Goal: Task Accomplishment & Management: Complete application form

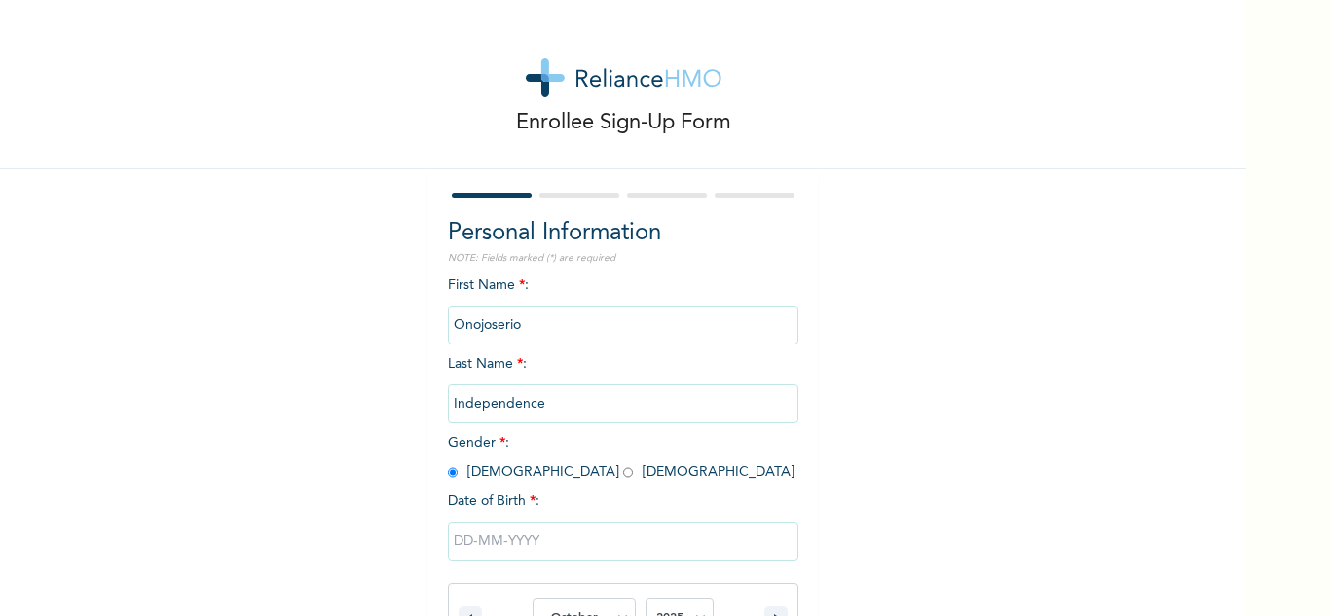
select select "9"
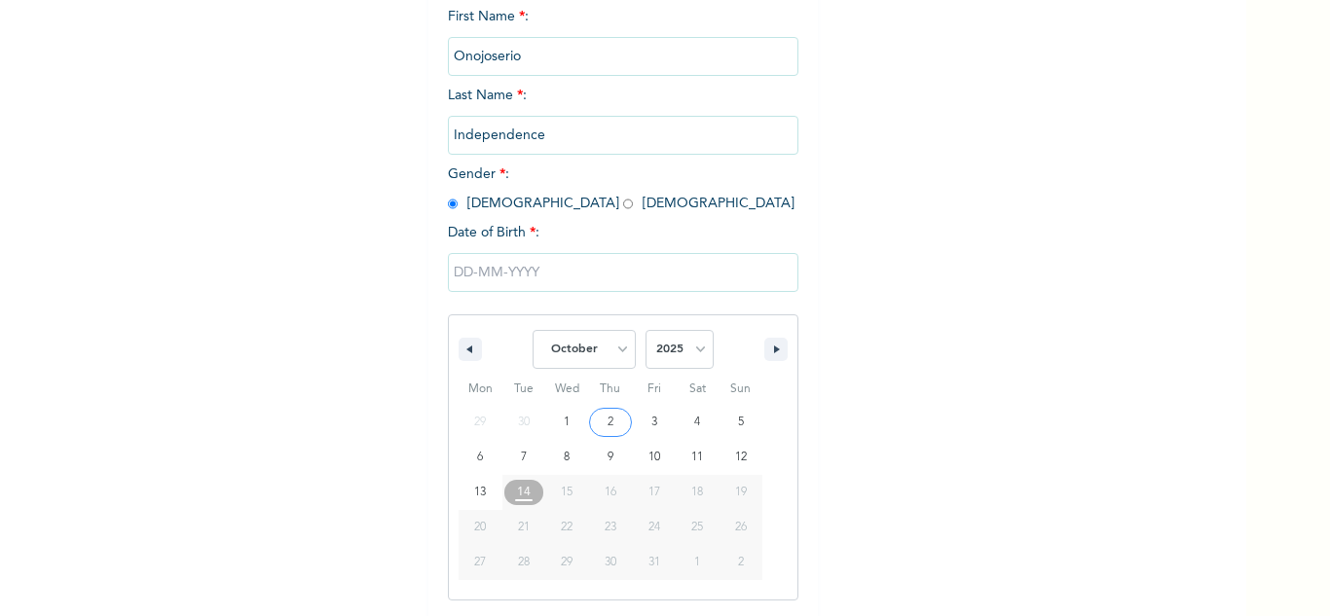
select select "1972"
click at [645, 331] on select "2025 2024 2023 2022 2021 2020 2019 2018 2017 2016 2015 2014 2013 2012 2011 2010…" at bounding box center [679, 349] width 68 height 39
type input "[DATE]"
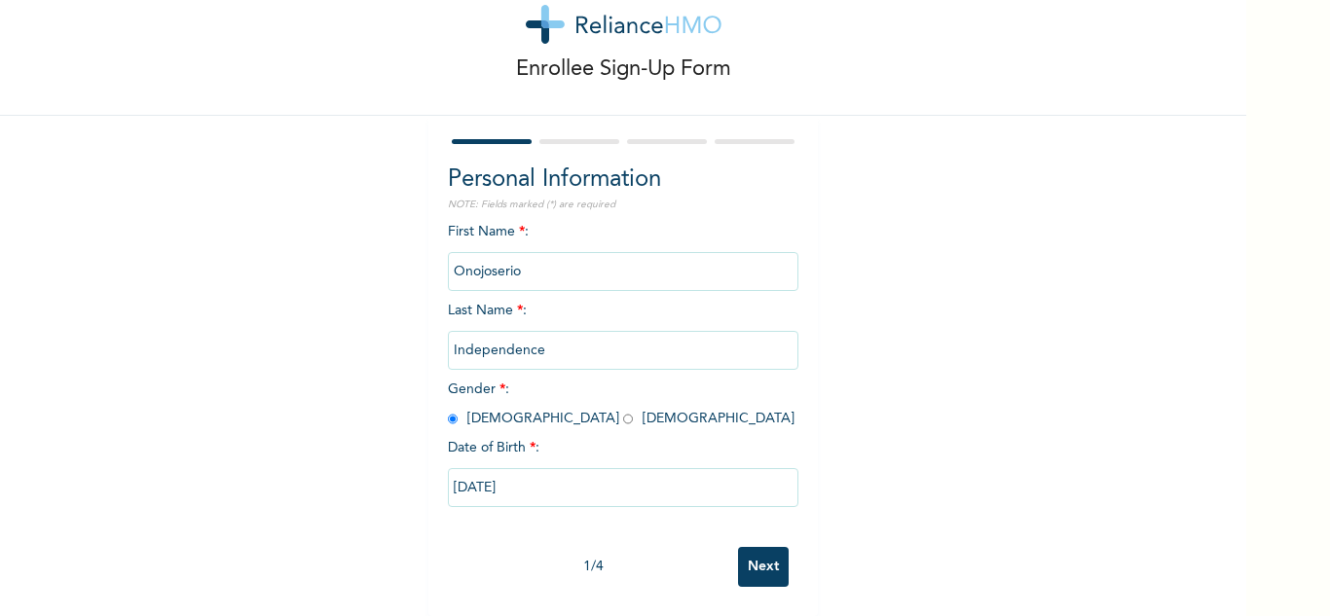
scroll to position [68, 0]
click at [752, 554] on input "Next" at bounding box center [763, 567] width 51 height 40
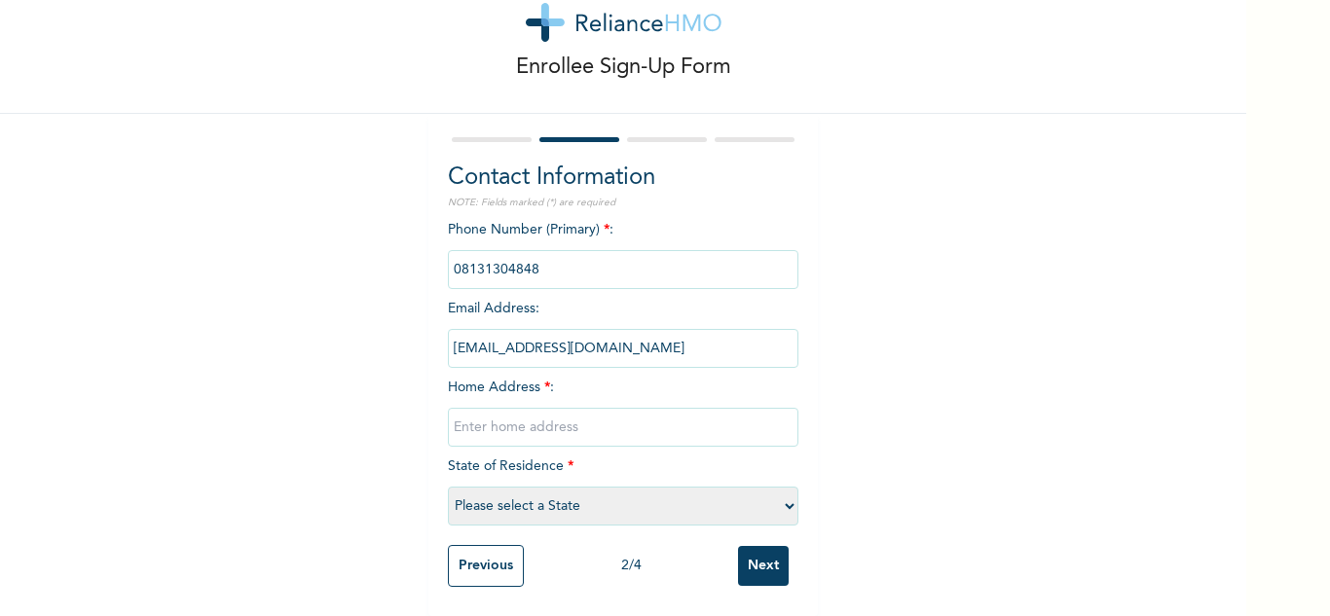
click at [548, 415] on input "text" at bounding box center [623, 427] width 350 height 39
type input "1A SAPELE-[GEOGRAPHIC_DATA]"
click at [647, 499] on select "Please select a State [PERSON_NAME] (FCT) [PERSON_NAME] Ibom [GEOGRAPHIC_DATA] …" at bounding box center [623, 506] width 350 height 39
select select "10"
click at [448, 487] on select "Please select a State [PERSON_NAME] (FCT) [PERSON_NAME] Ibom [GEOGRAPHIC_DATA] …" at bounding box center [623, 506] width 350 height 39
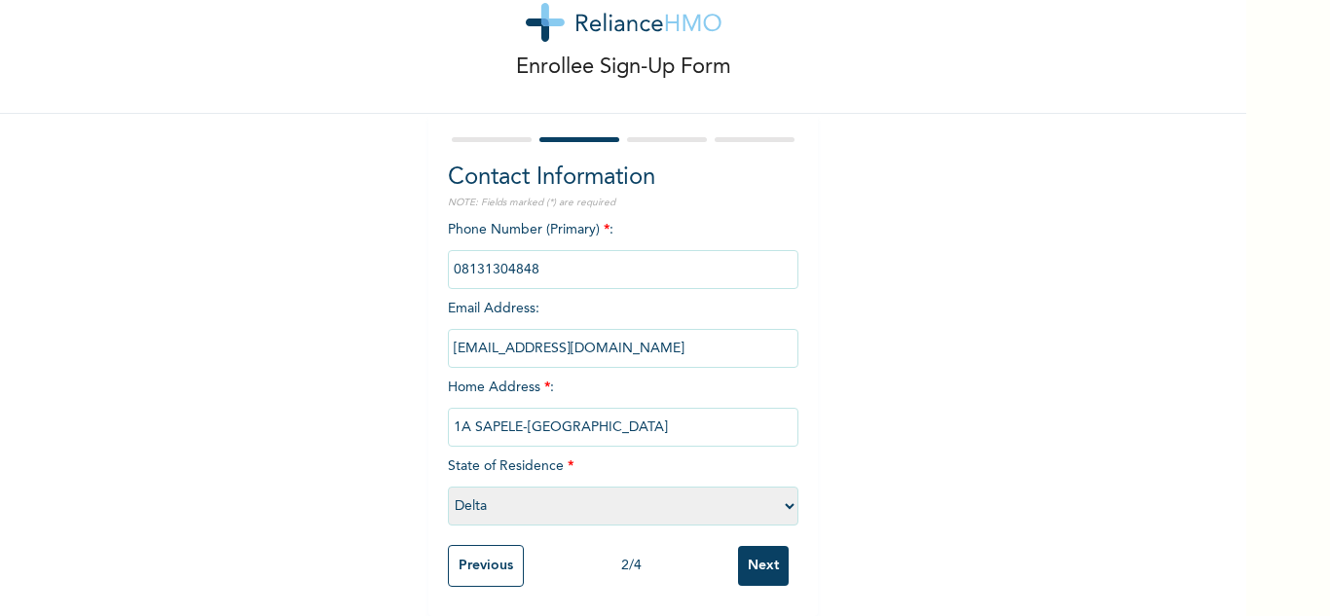
scroll to position [70, 0]
click at [750, 553] on input "Next" at bounding box center [763, 566] width 51 height 40
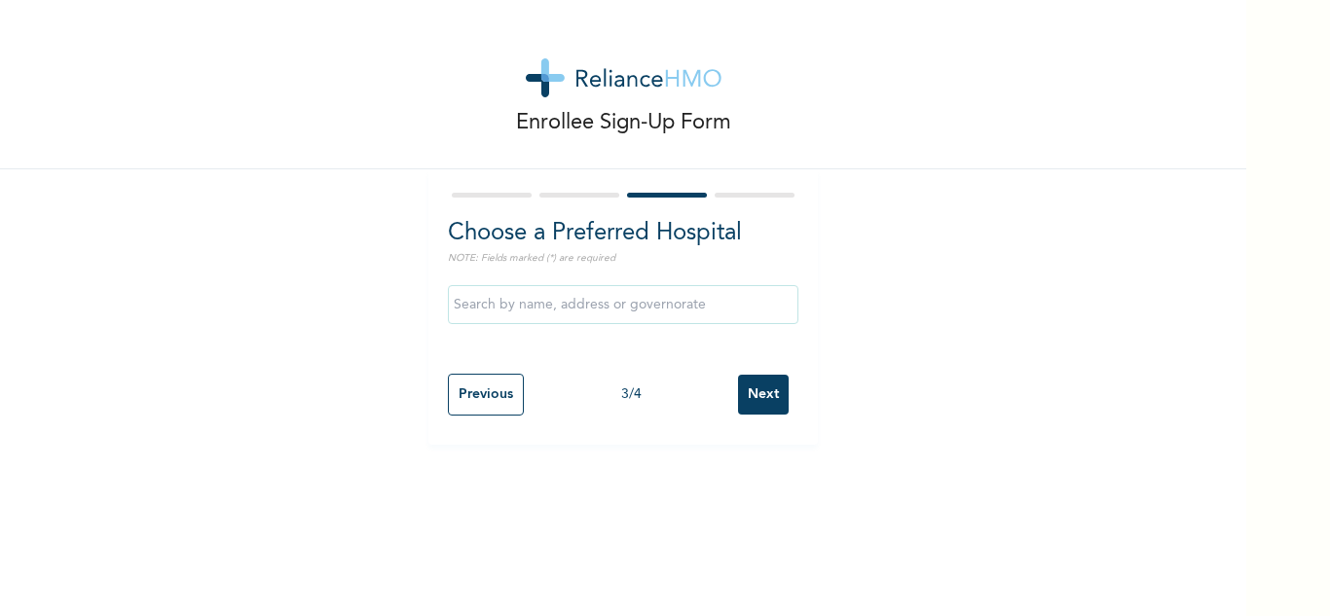
scroll to position [0, 0]
click at [767, 405] on input "Next" at bounding box center [763, 395] width 51 height 40
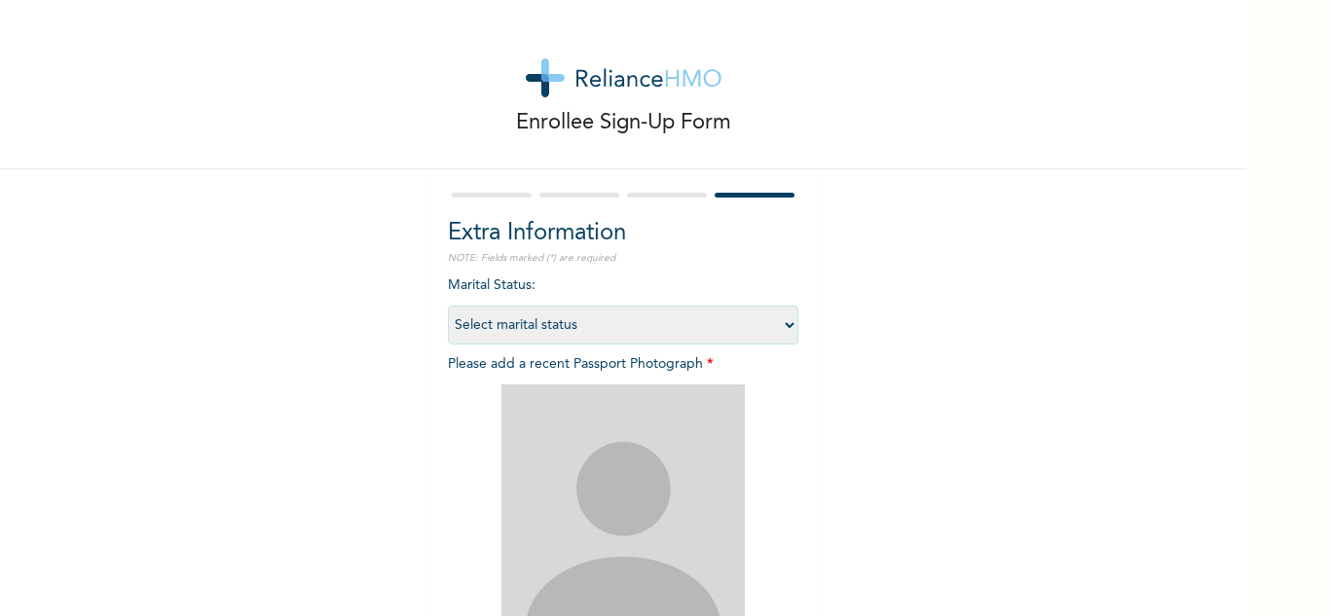
click at [730, 334] on select "Select marital status [DEMOGRAPHIC_DATA] Married [DEMOGRAPHIC_DATA] Widow/[DEMO…" at bounding box center [623, 325] width 350 height 39
select select "2"
click at [448, 306] on select "Select marital status [DEMOGRAPHIC_DATA] Married [DEMOGRAPHIC_DATA] Widow/[DEMO…" at bounding box center [623, 325] width 350 height 39
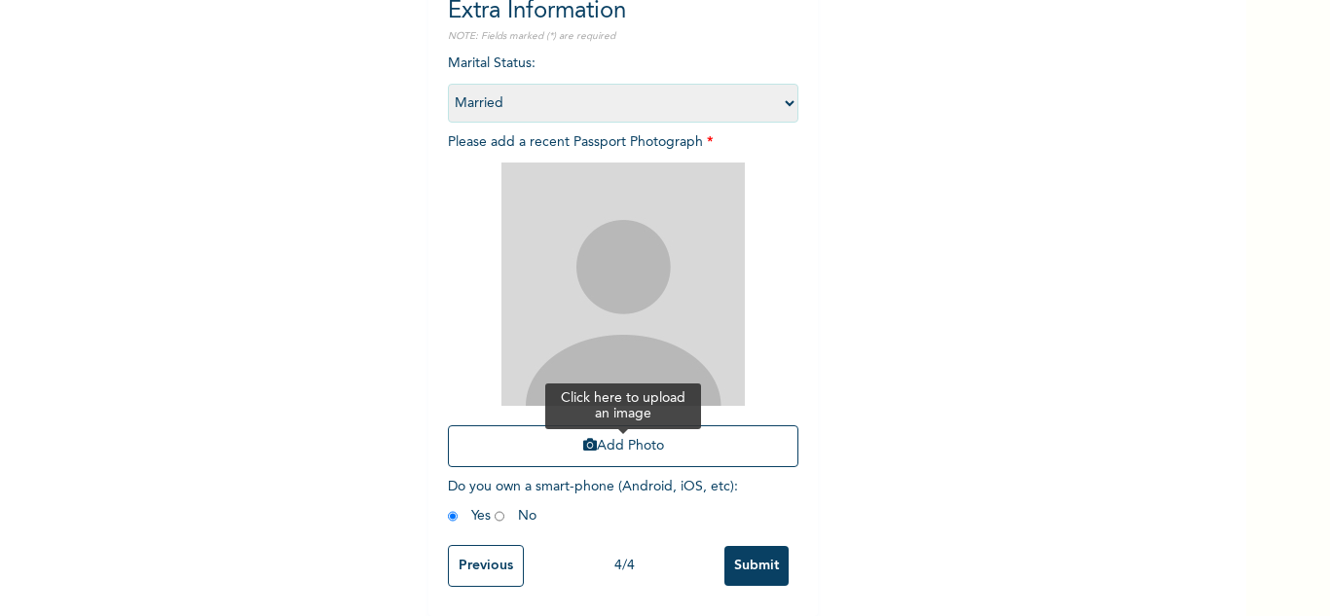
click at [613, 433] on button "Add Photo" at bounding box center [623, 446] width 350 height 42
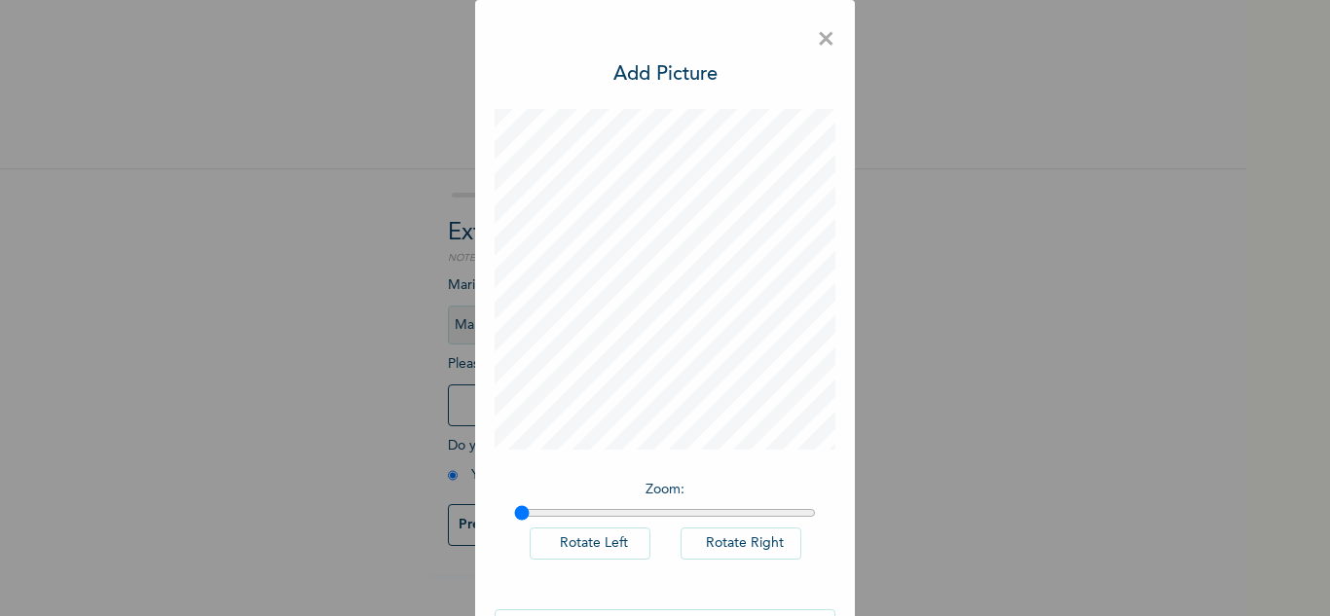
scroll to position [63, 0]
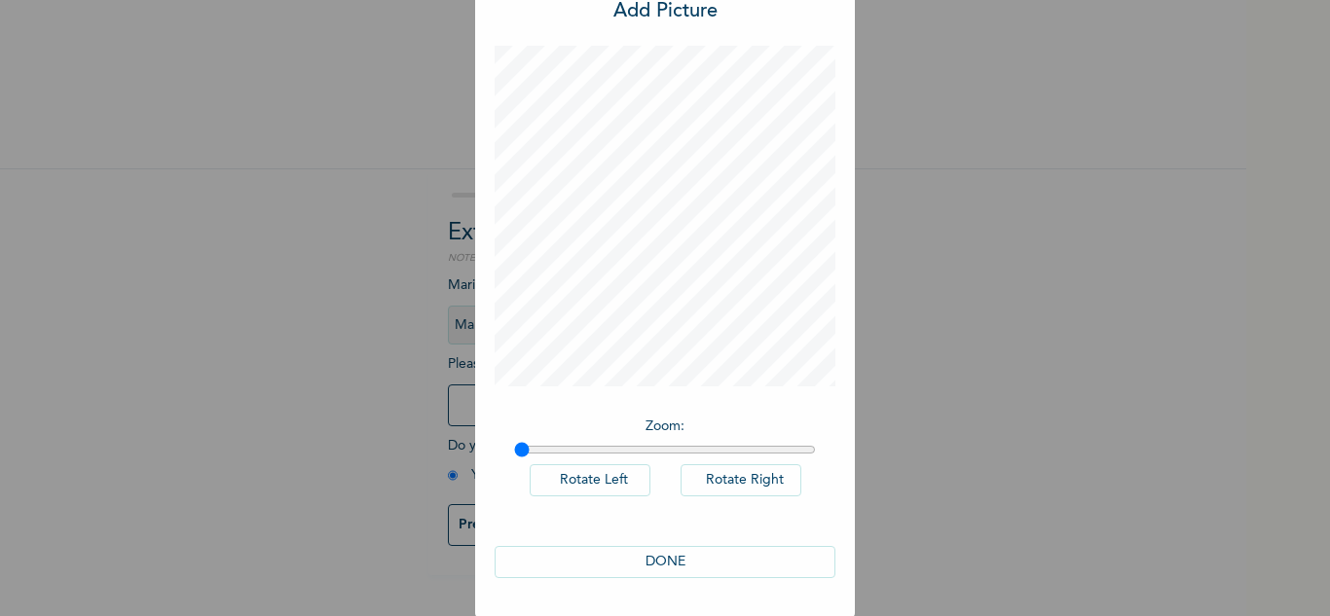
click at [709, 559] on button "DONE" at bounding box center [664, 562] width 341 height 32
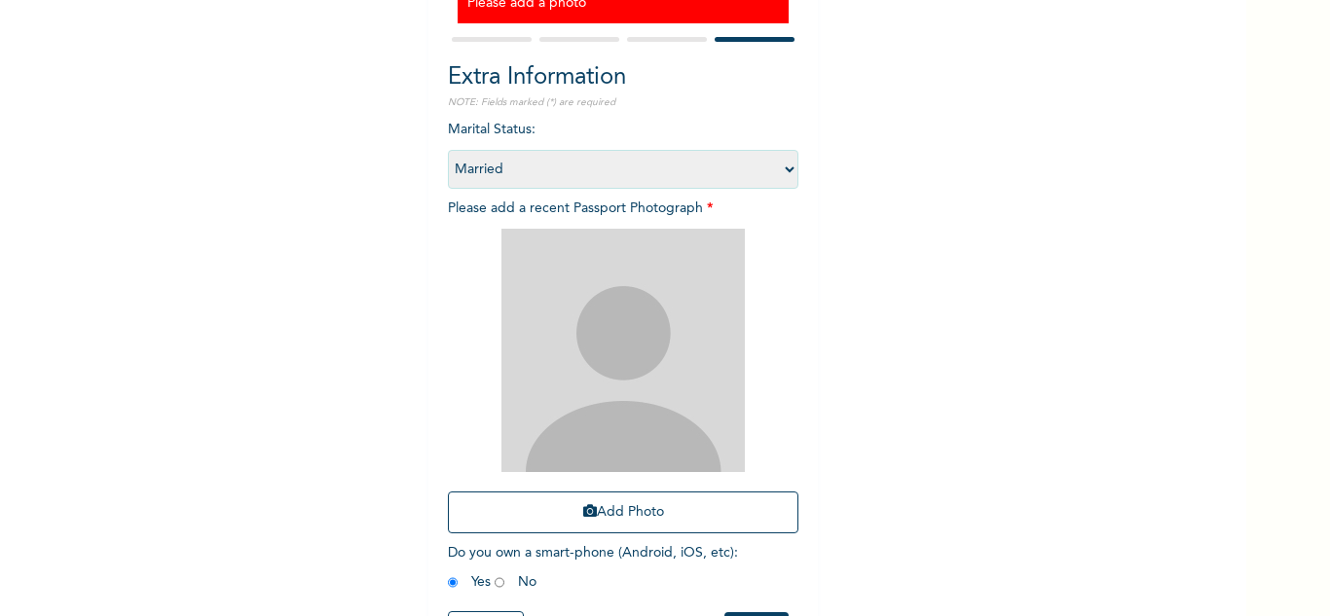
scroll to position [296, 0]
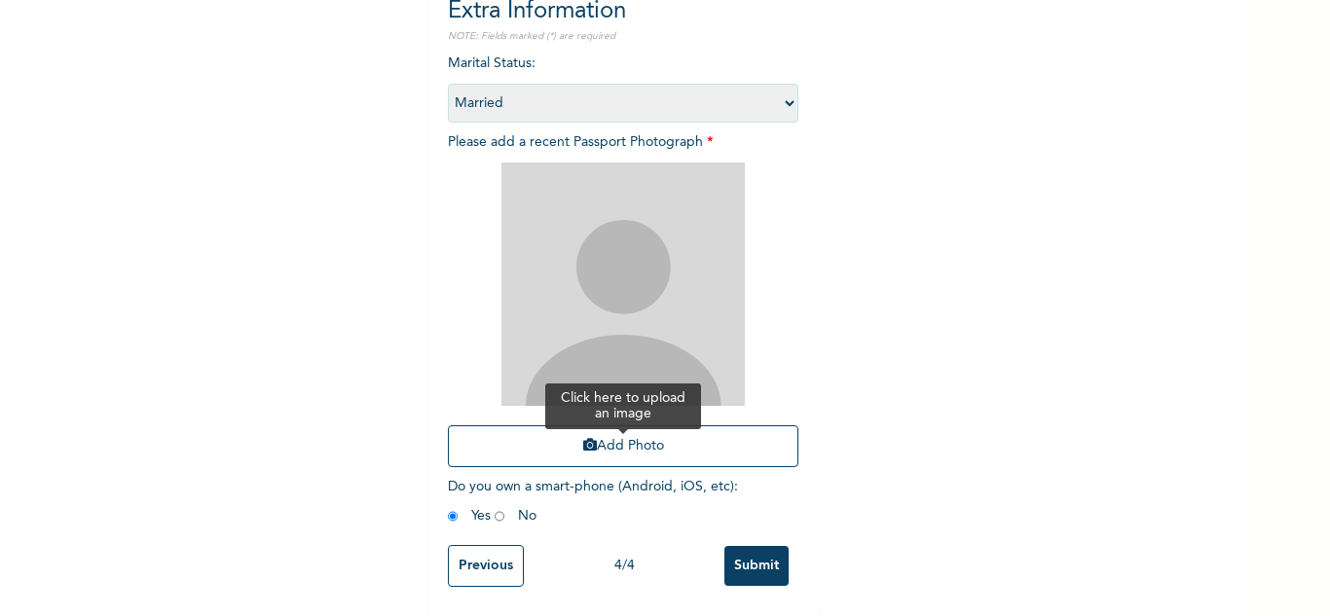
click at [603, 435] on button "Add Photo" at bounding box center [623, 446] width 350 height 42
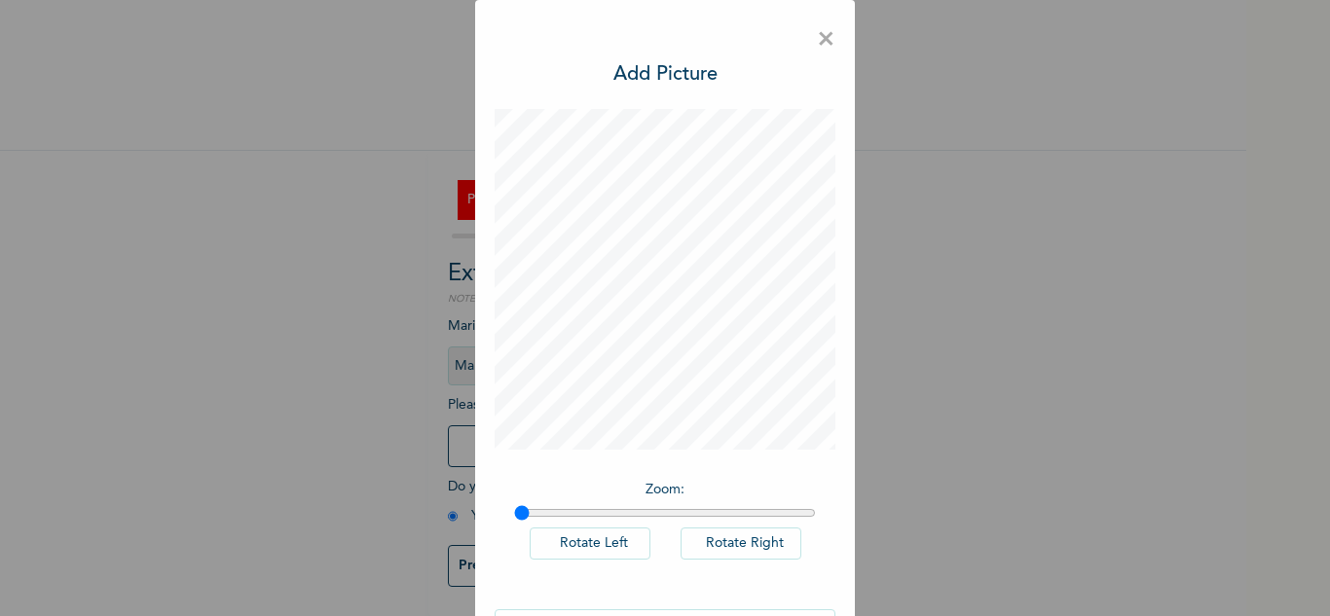
scroll to position [63, 0]
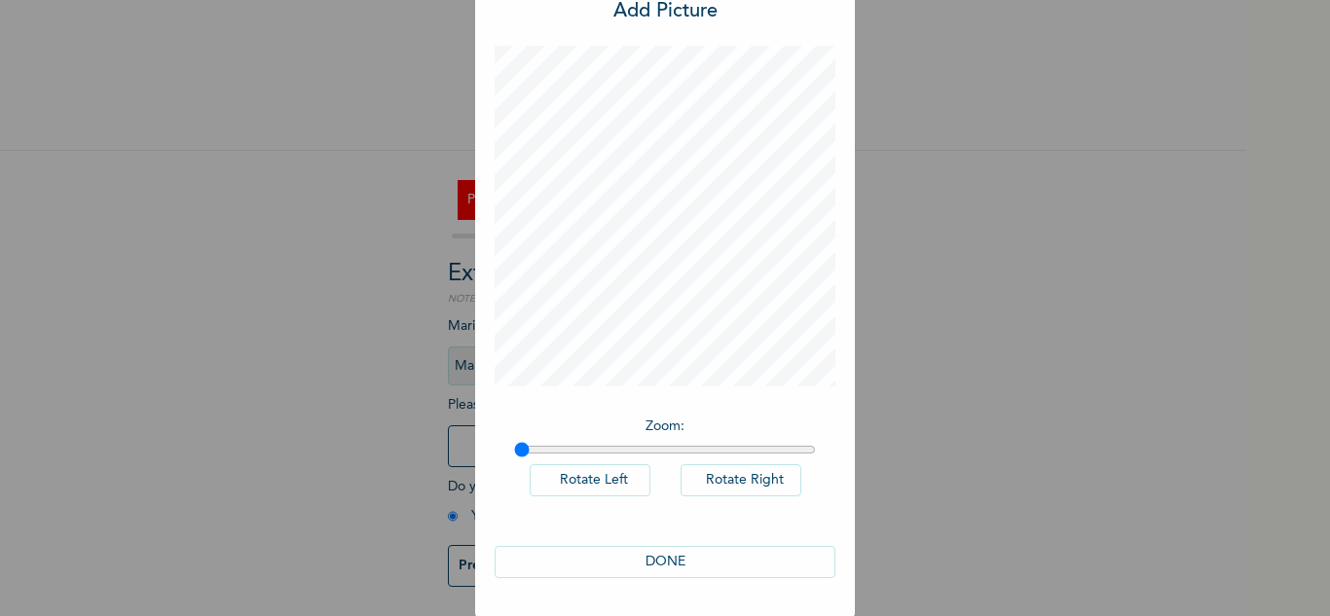
click at [660, 566] on button "DONE" at bounding box center [664, 562] width 341 height 32
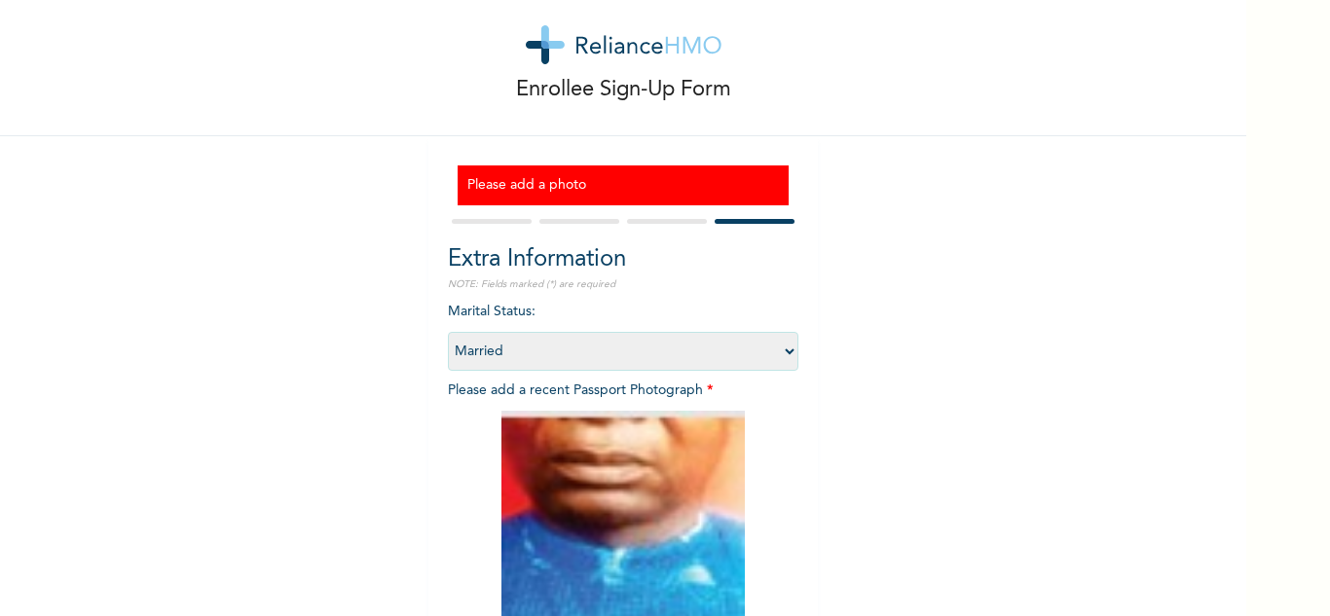
scroll to position [296, 0]
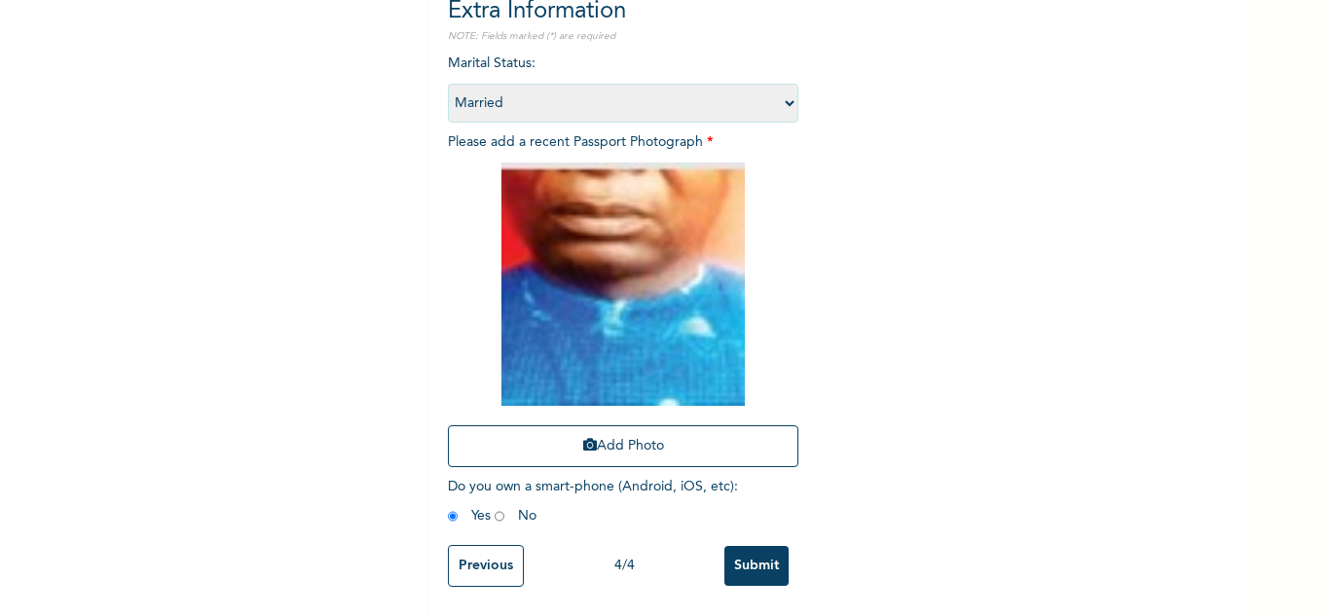
click at [741, 546] on input "Submit" at bounding box center [756, 566] width 64 height 40
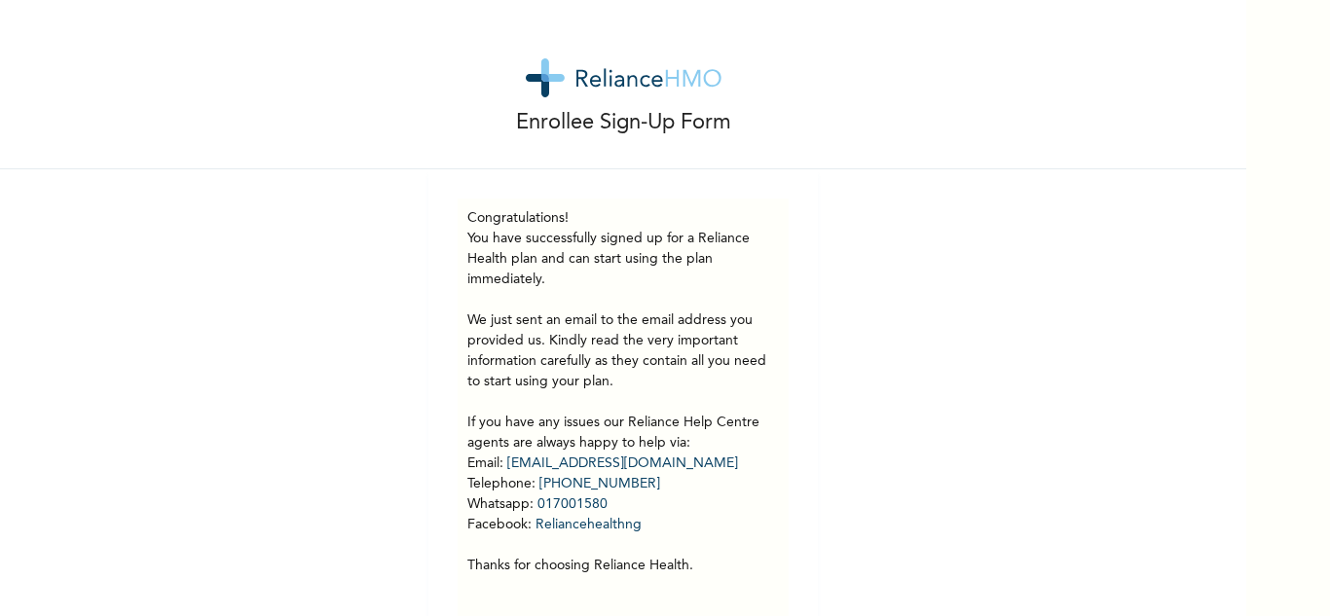
scroll to position [55, 0]
